Goal: Task Accomplishment & Management: Complete application form

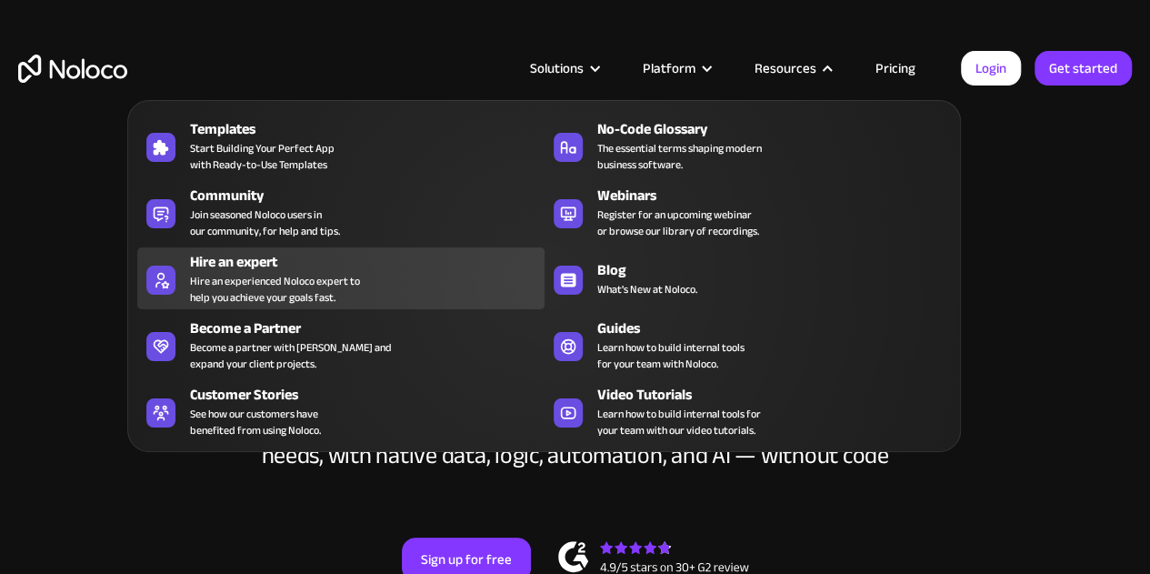
click at [333, 292] on div "Hire an experienced Noloco expert to help you achieve your goals fast." at bounding box center [275, 289] width 170 height 33
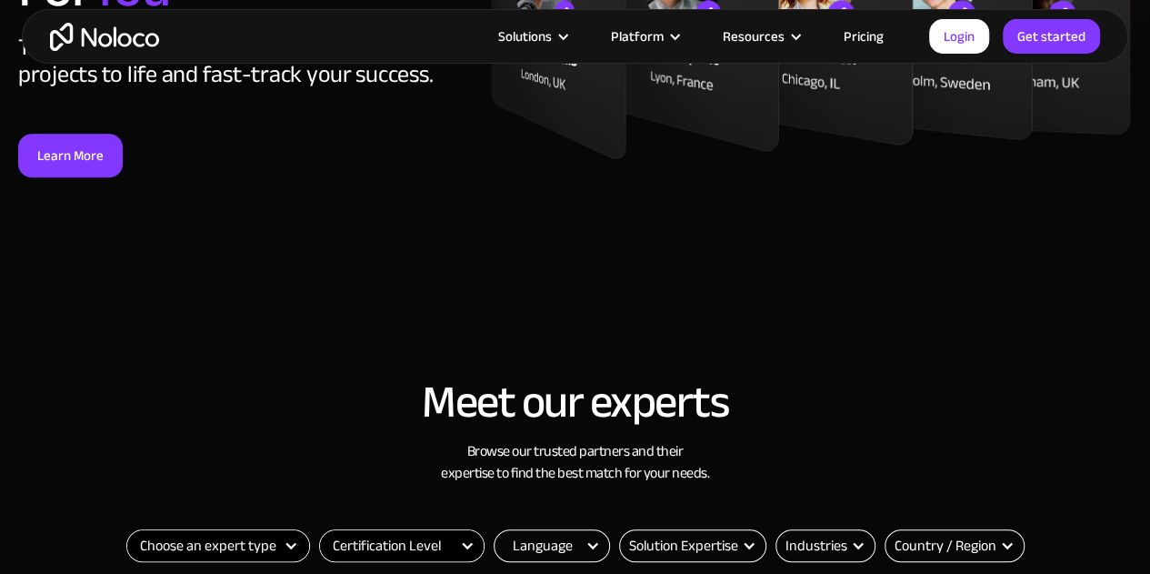
scroll to position [658, 0]
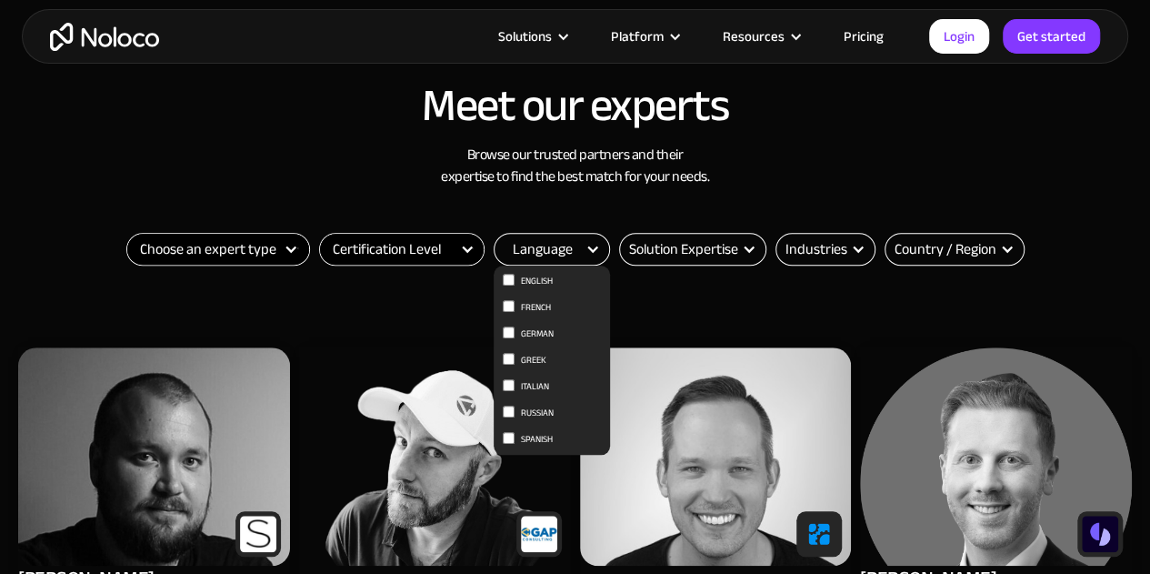
click at [544, 278] on span "English" at bounding box center [537, 281] width 32 height 22
click at [515, 278] on input "English" at bounding box center [509, 280] width 12 height 12
checkbox input "true"
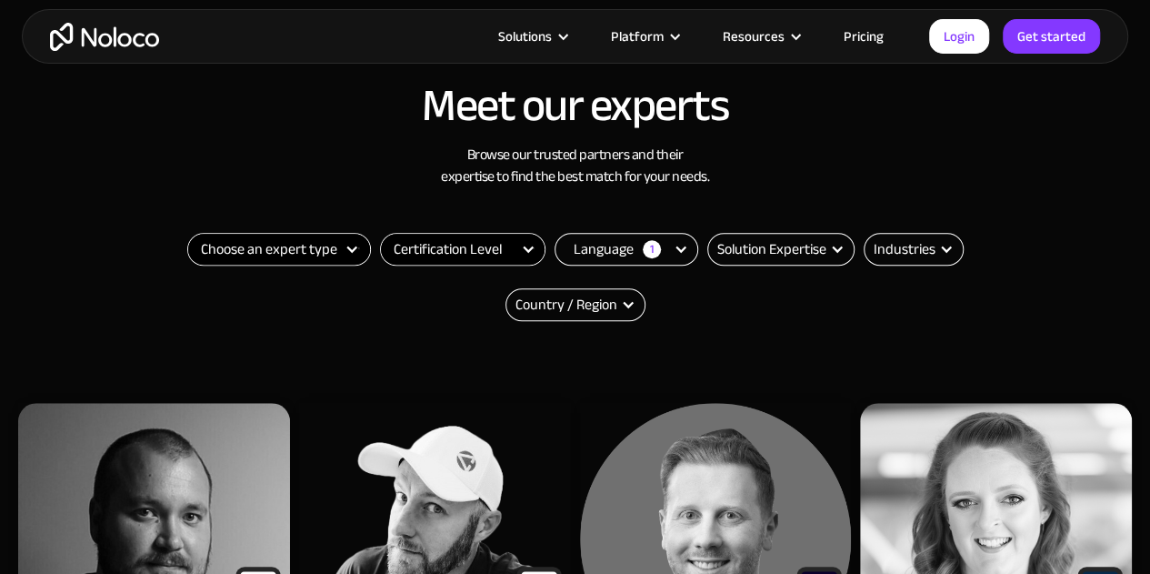
click at [351, 246] on div "Filter" at bounding box center [352, 249] width 15 height 15
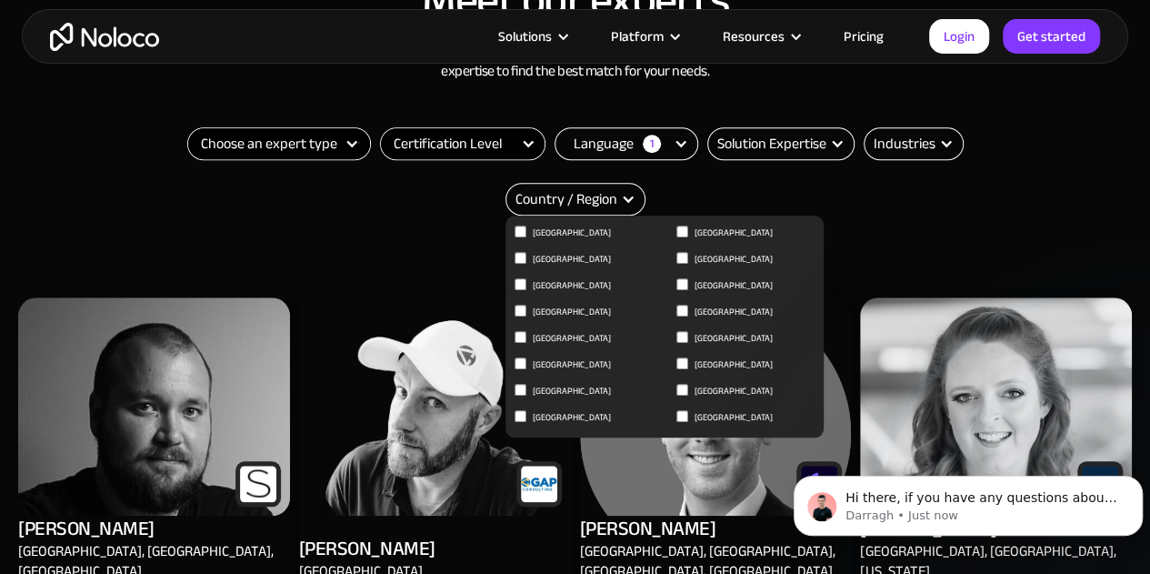
scroll to position [0, 0]
click at [707, 386] on span "United Kingdom" at bounding box center [734, 391] width 78 height 22
click at [688, 386] on input "United Kingdom" at bounding box center [683, 390] width 12 height 12
checkbox input "true"
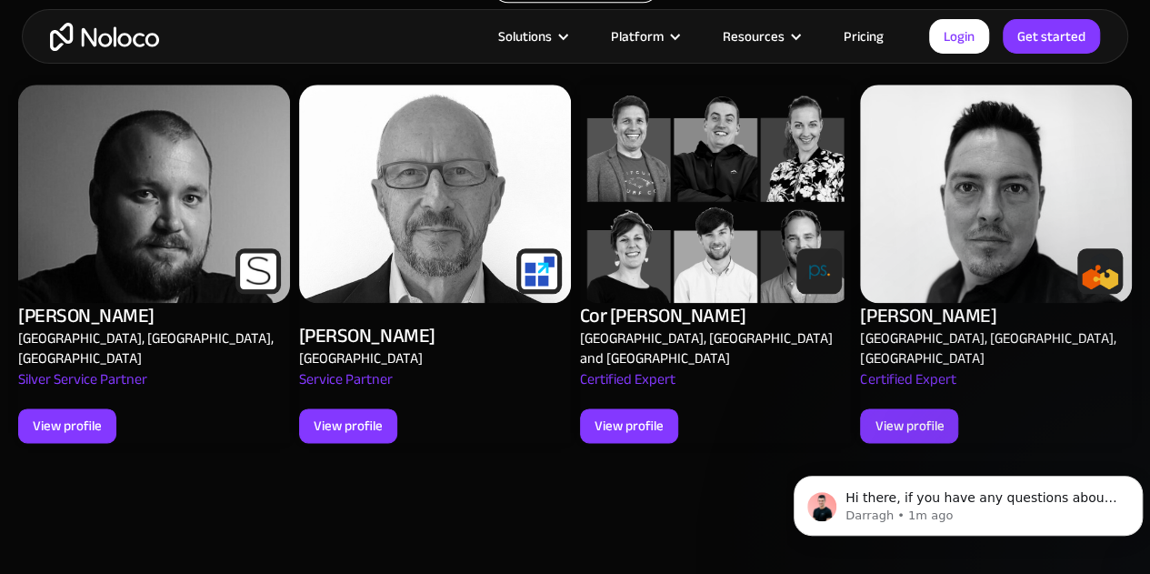
scroll to position [978, 0]
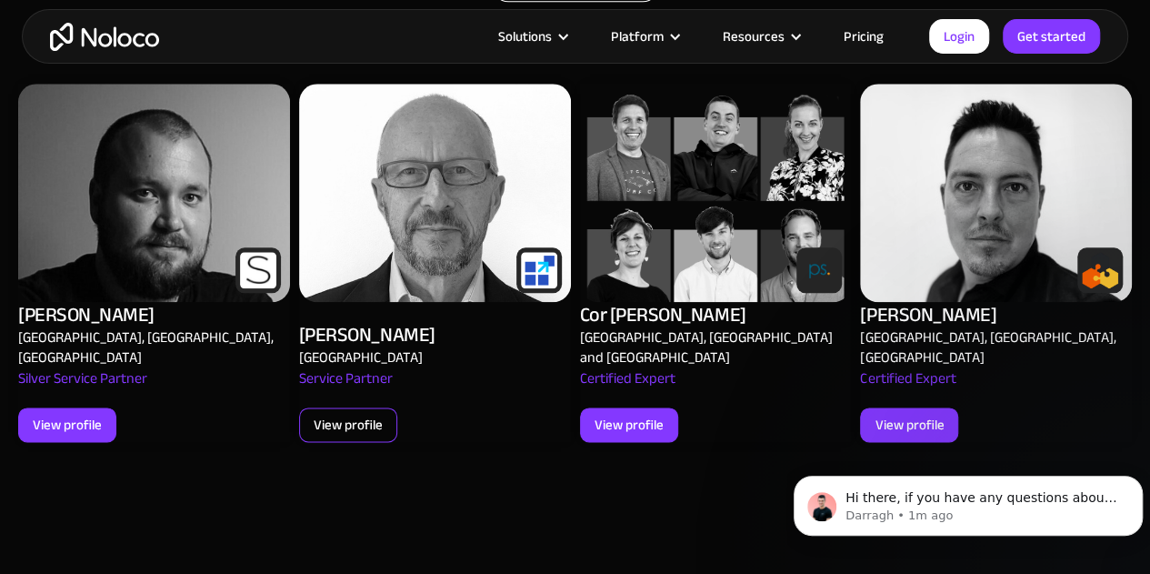
click at [384, 407] on div "View profile" at bounding box center [348, 424] width 98 height 35
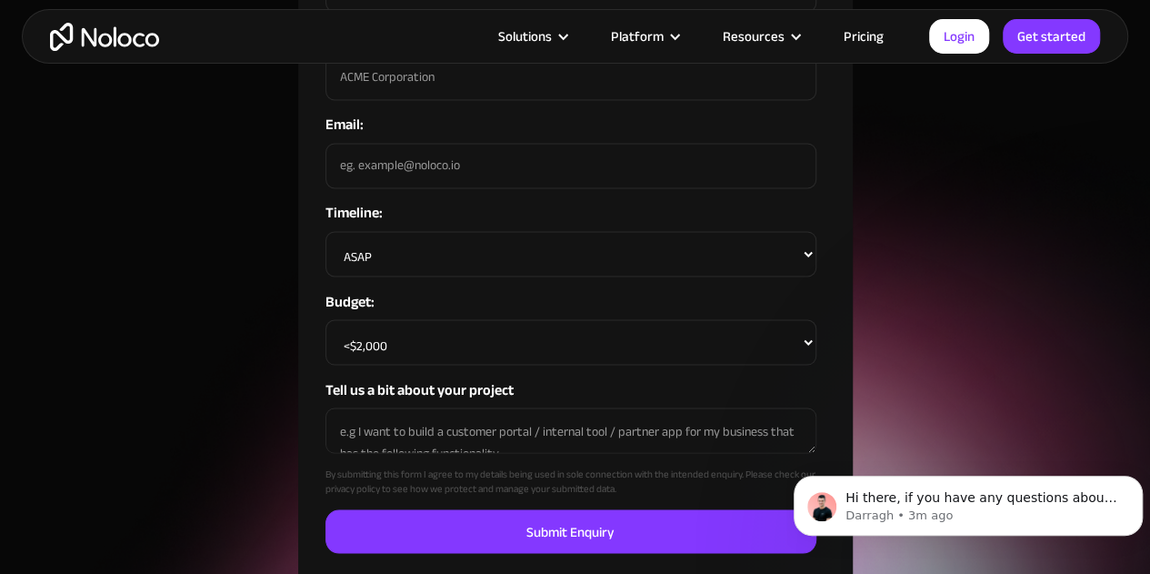
click at [809, 319] on select "<$2,000 $2,000 - $5,000 $5,000 - $10,000 $10,000 - $20,000 $20,000 - $50,000 $5…" at bounding box center [571, 341] width 491 height 45
click at [326, 319] on select "<$2,000 $2,000 - $5,000 $5,000 - $10,000 $10,000 - $20,000 $20,000 - $50,000 $5…" at bounding box center [571, 341] width 491 height 45
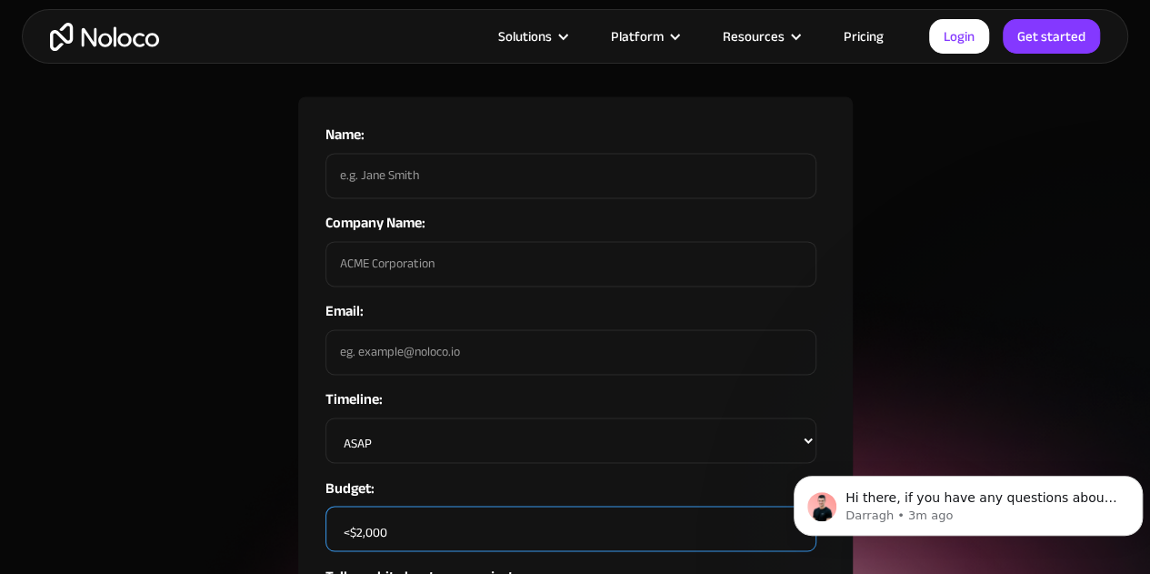
scroll to position [1239, 0]
click at [494, 165] on input "Name:" at bounding box center [571, 176] width 491 height 45
type input "Dane Stokes"
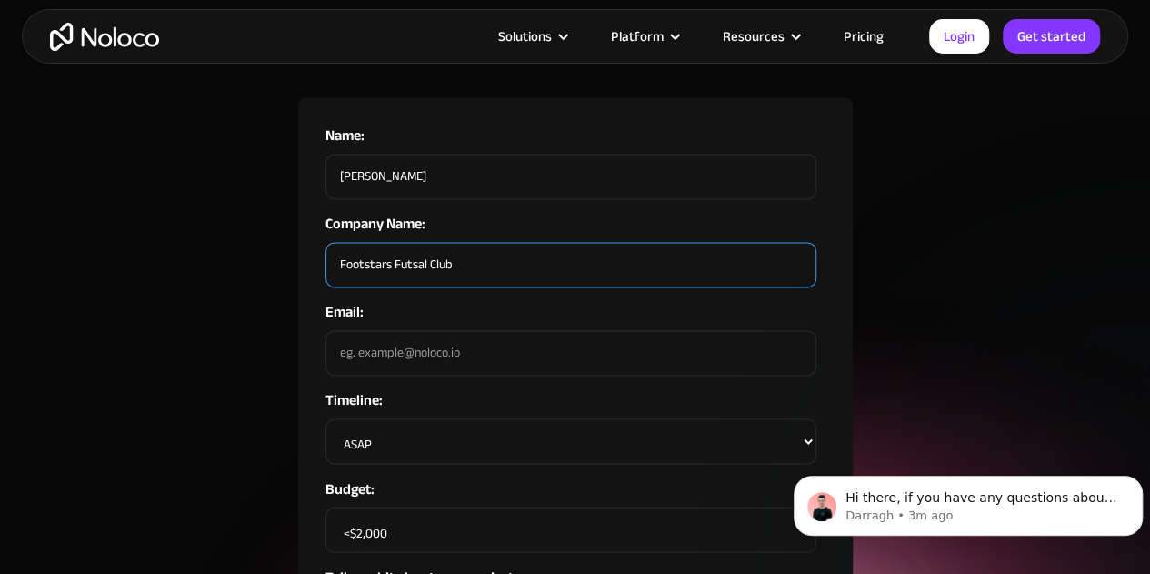
type input "Footstars Futsal Club"
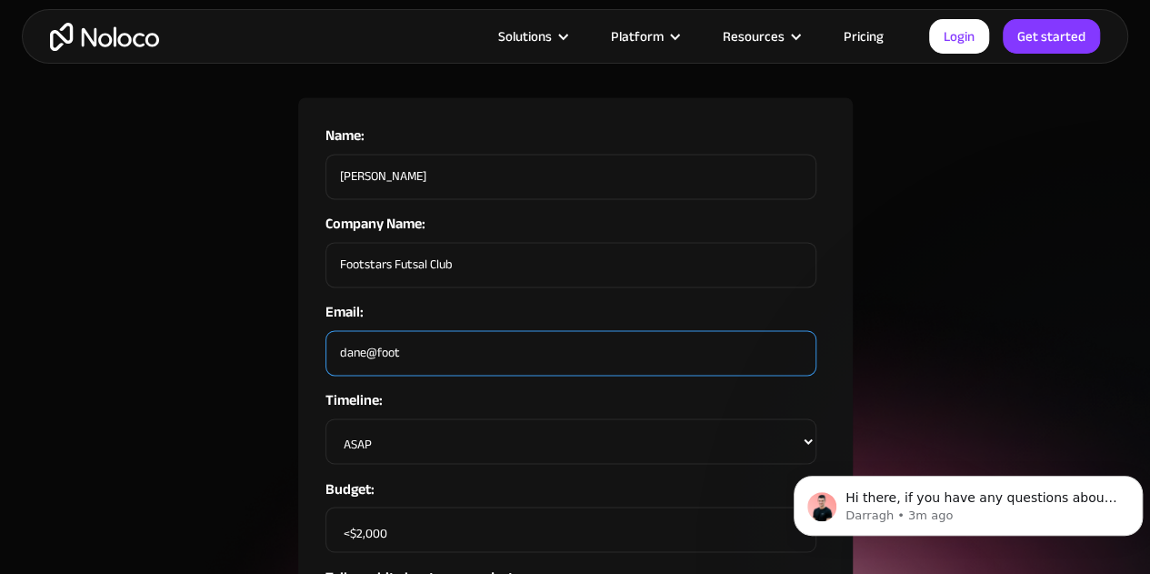
type input "dane@footstars.com.au"
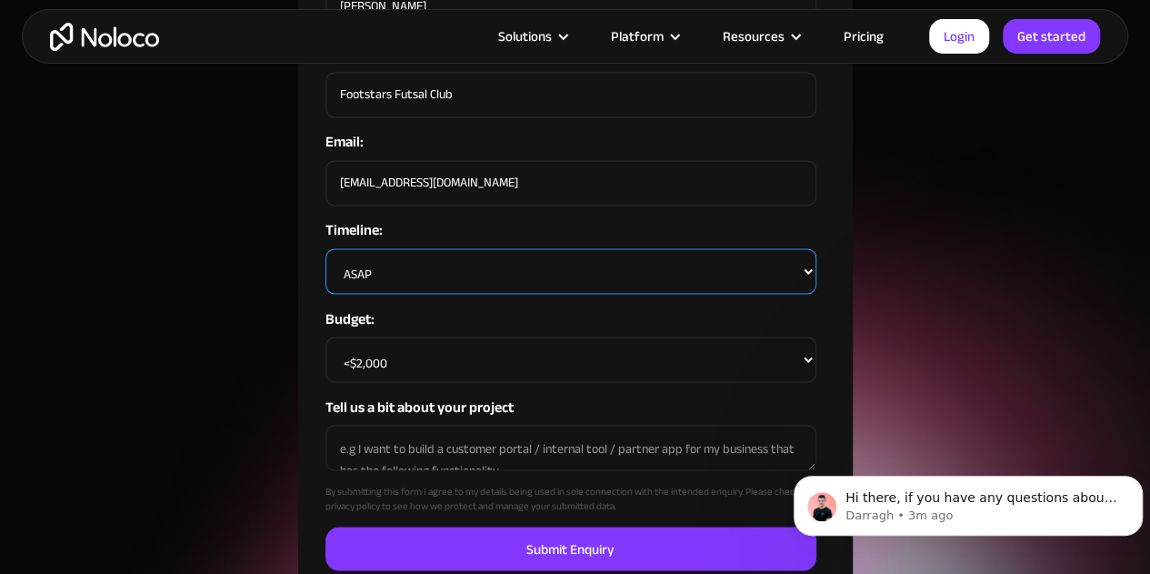
scroll to position [1416, 0]
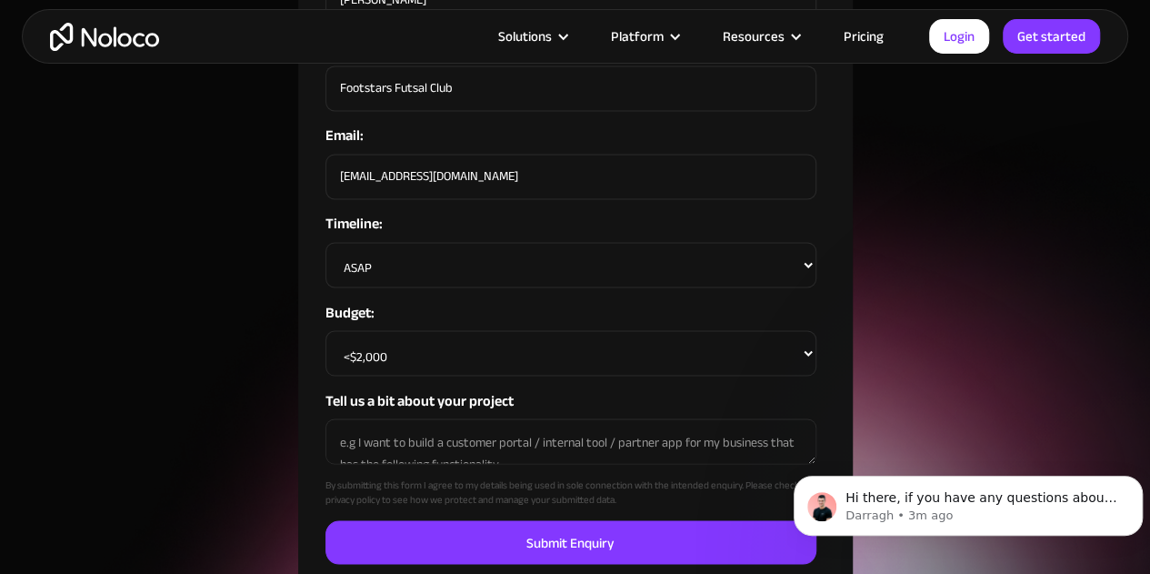
click at [808, 242] on select "ASAP Within the next month 1-2months from now 2+ months from now Undecided" at bounding box center [571, 264] width 491 height 45
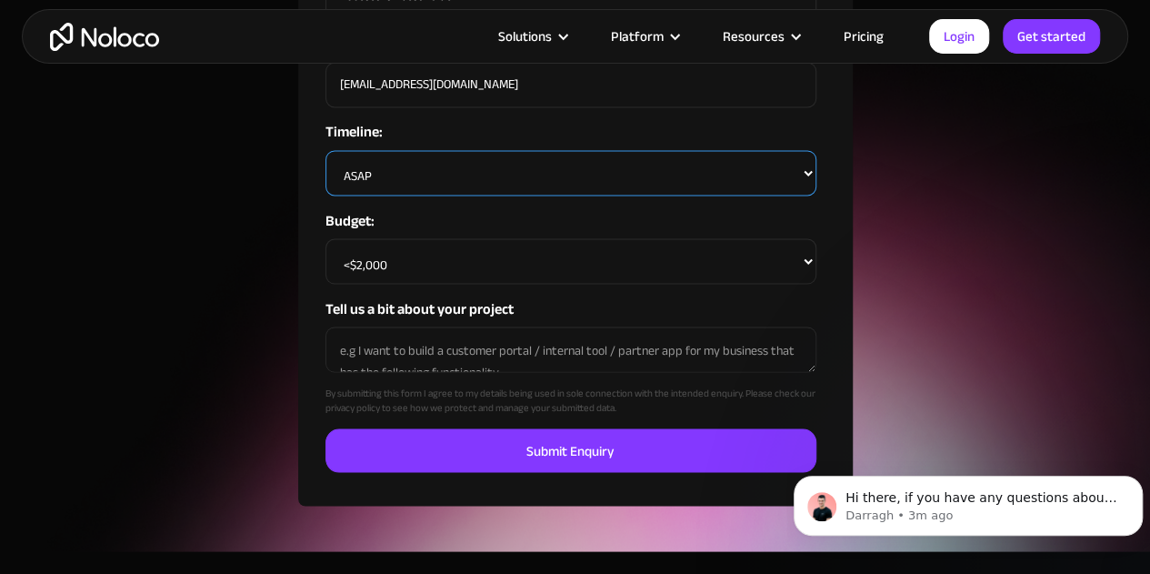
scroll to position [1509, 0]
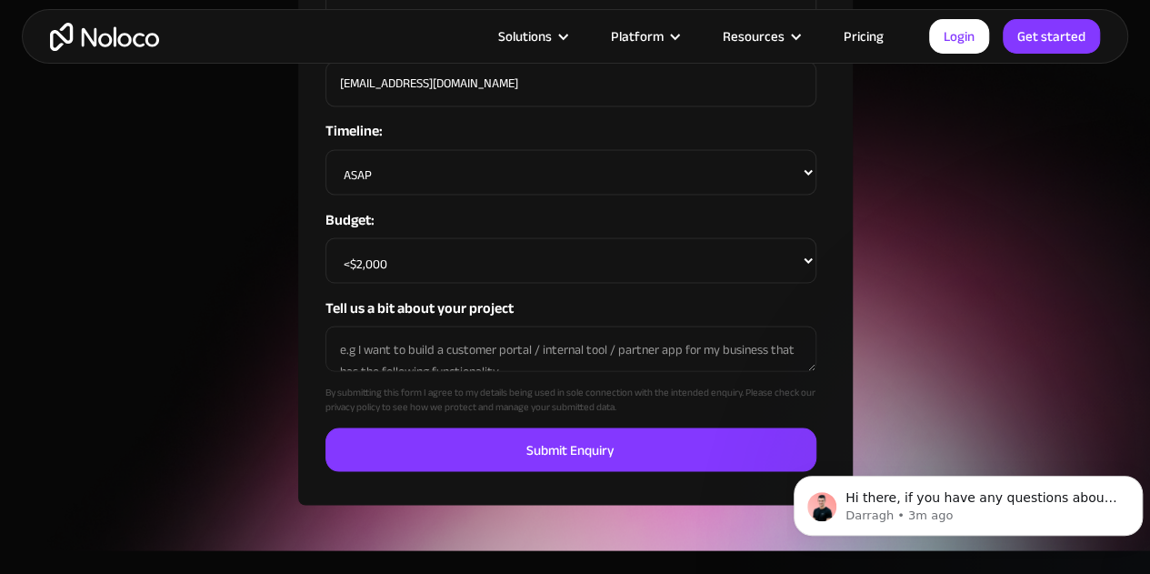
click at [533, 330] on textarea "Tell us a bit about your project" at bounding box center [571, 348] width 491 height 45
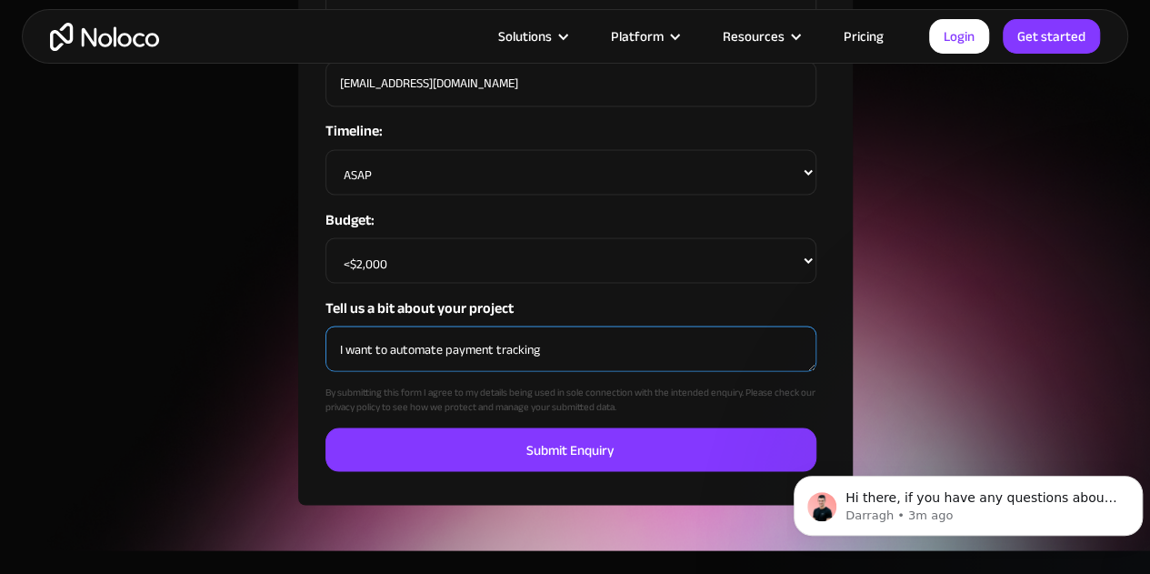
type textarea "I want to automate payment tracking"
